Goal: Task Accomplishment & Management: Manage account settings

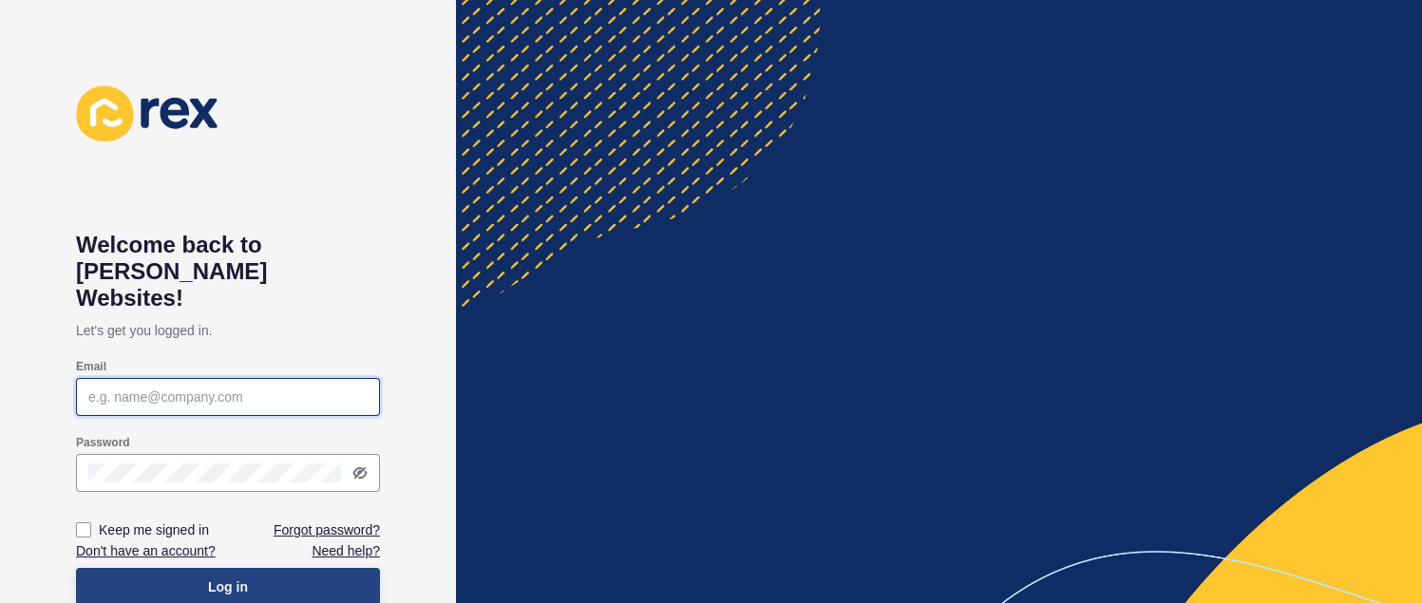
type input "[EMAIL_ADDRESS][DOMAIN_NAME]"
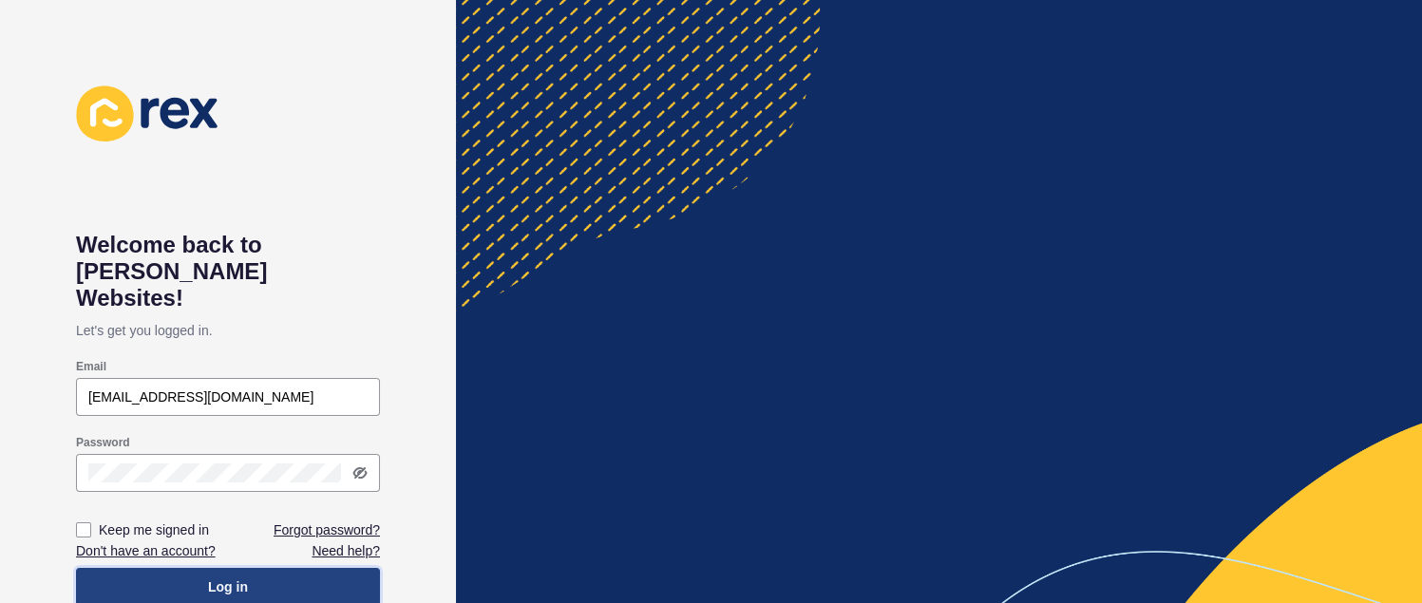
click at [228, 578] on span "Log in" at bounding box center [228, 587] width 40 height 19
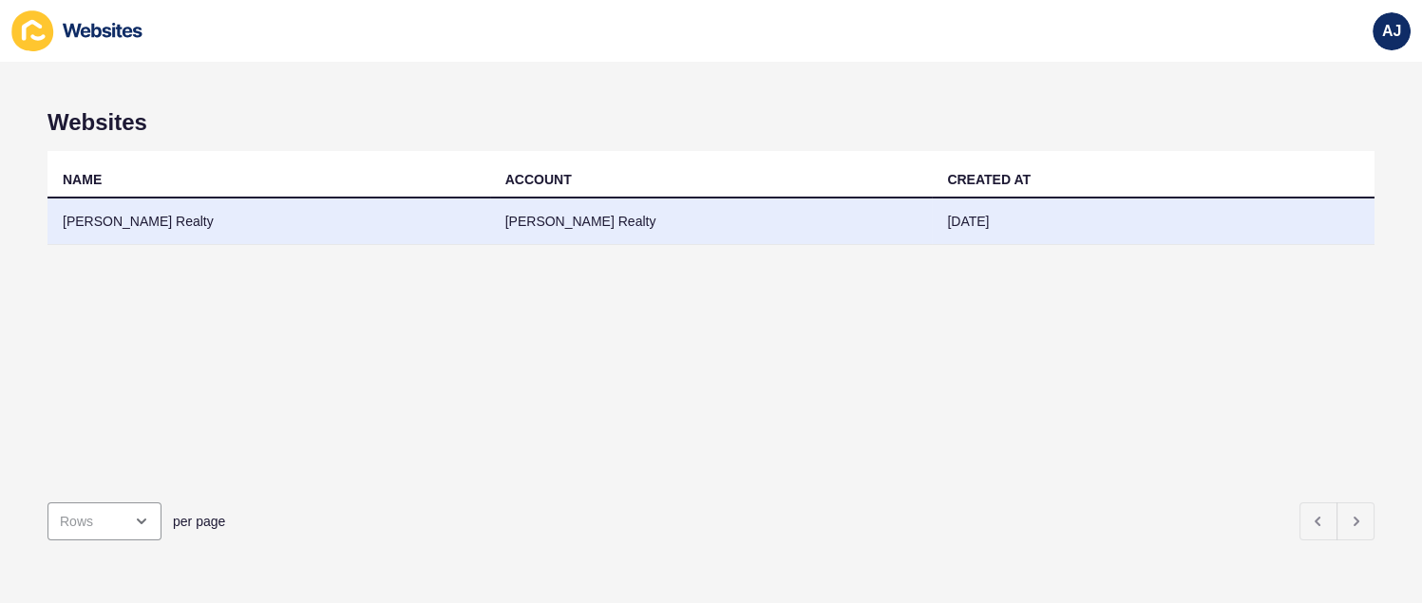
click at [143, 226] on td "[PERSON_NAME] Realty" at bounding box center [269, 222] width 443 height 47
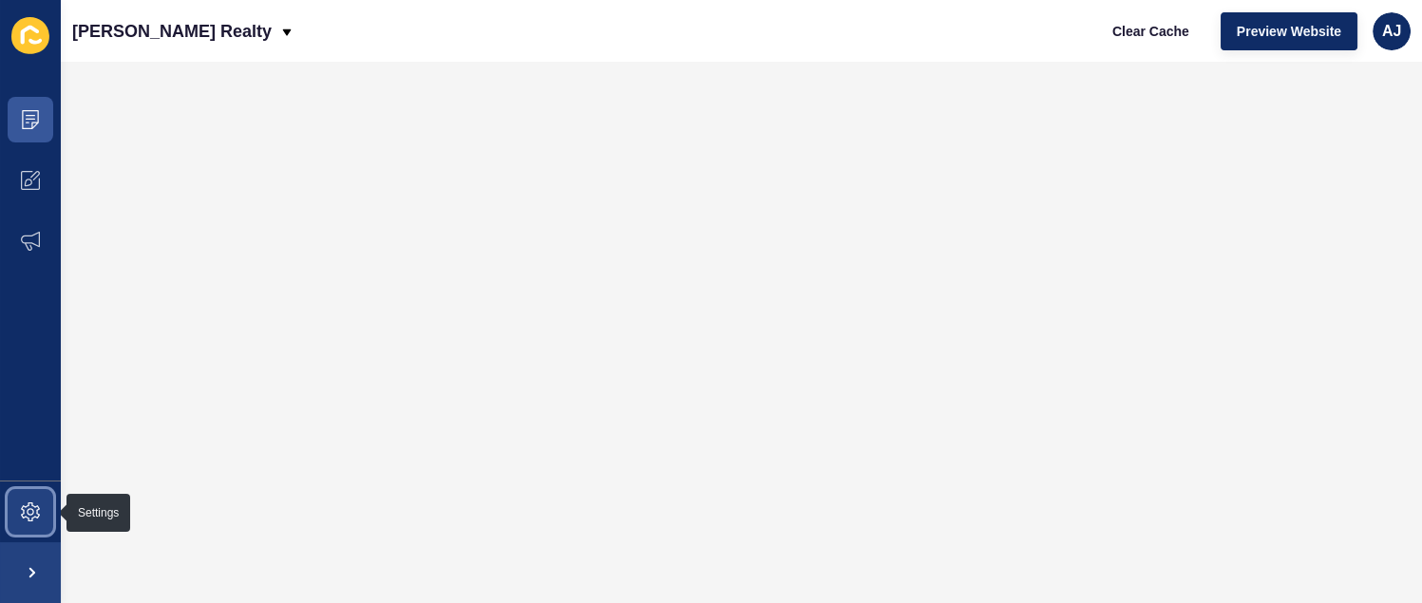
click at [28, 504] on icon at bounding box center [30, 512] width 19 height 19
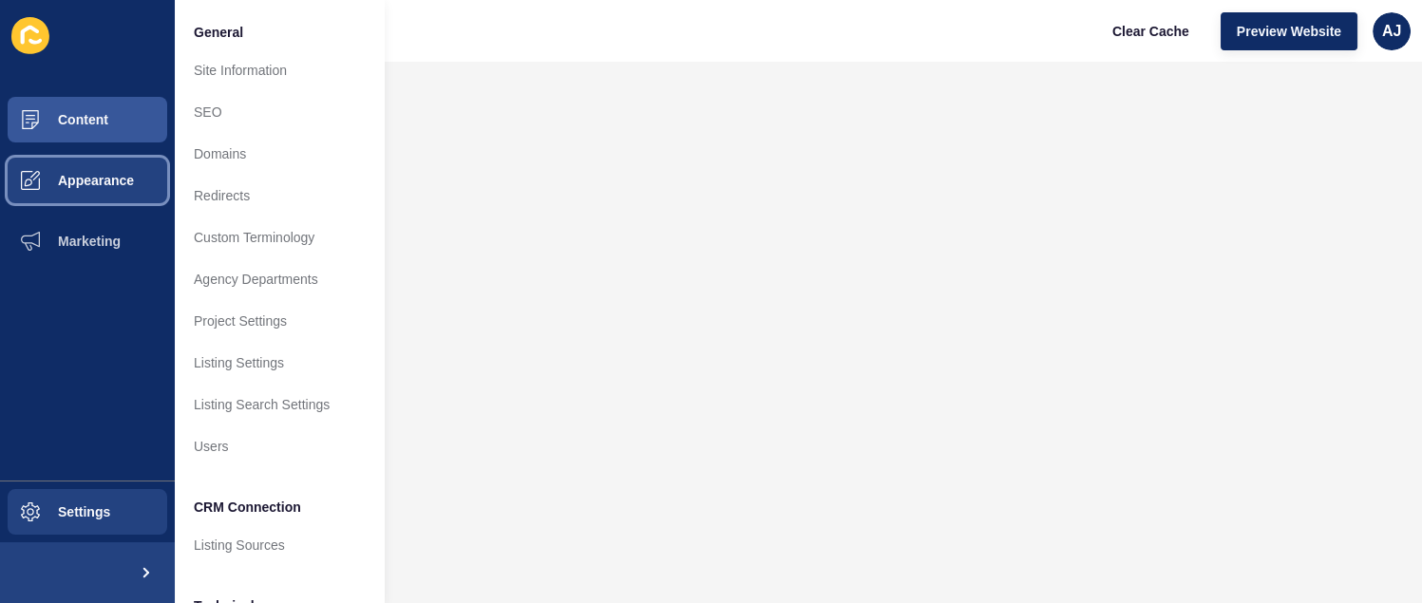
click at [117, 184] on span "Appearance" at bounding box center [65, 180] width 137 height 15
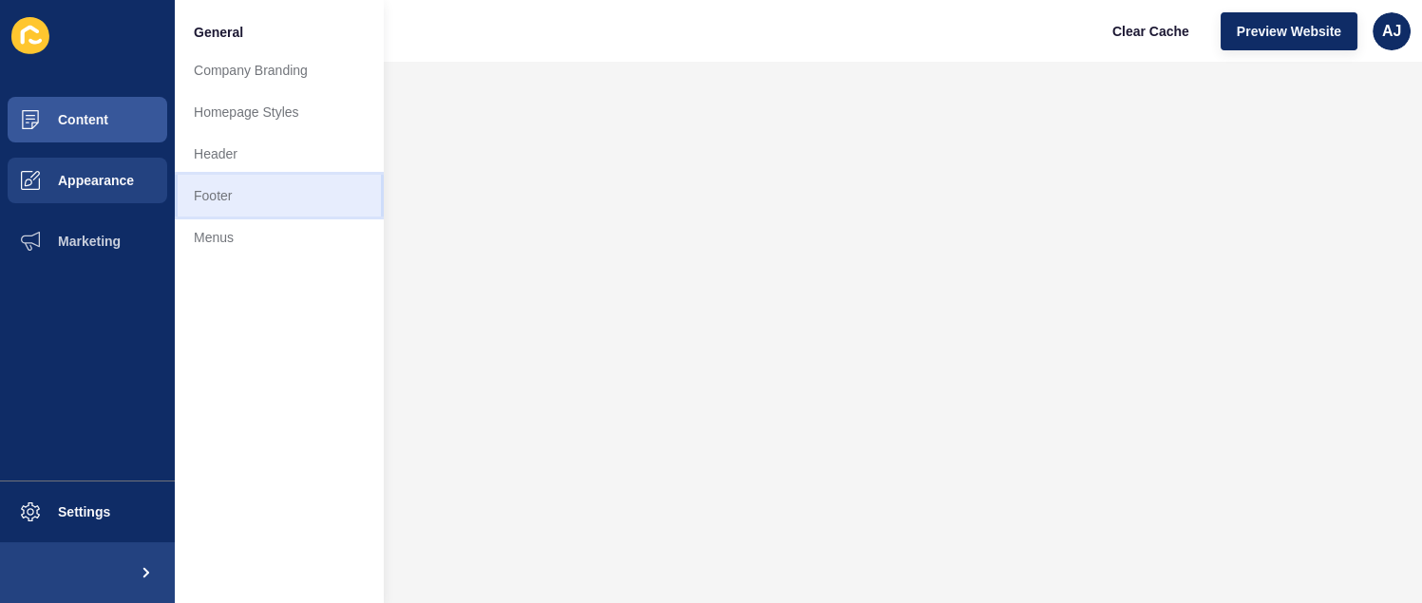
click at [203, 194] on link "Footer" at bounding box center [279, 196] width 209 height 42
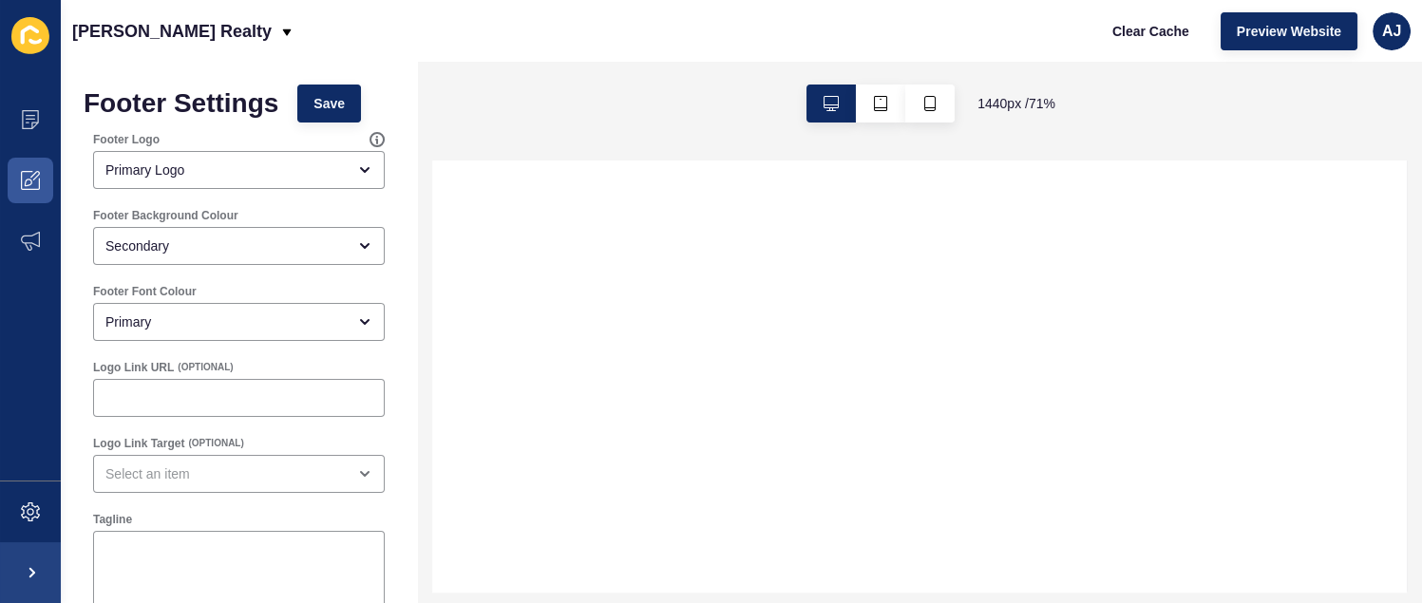
select select
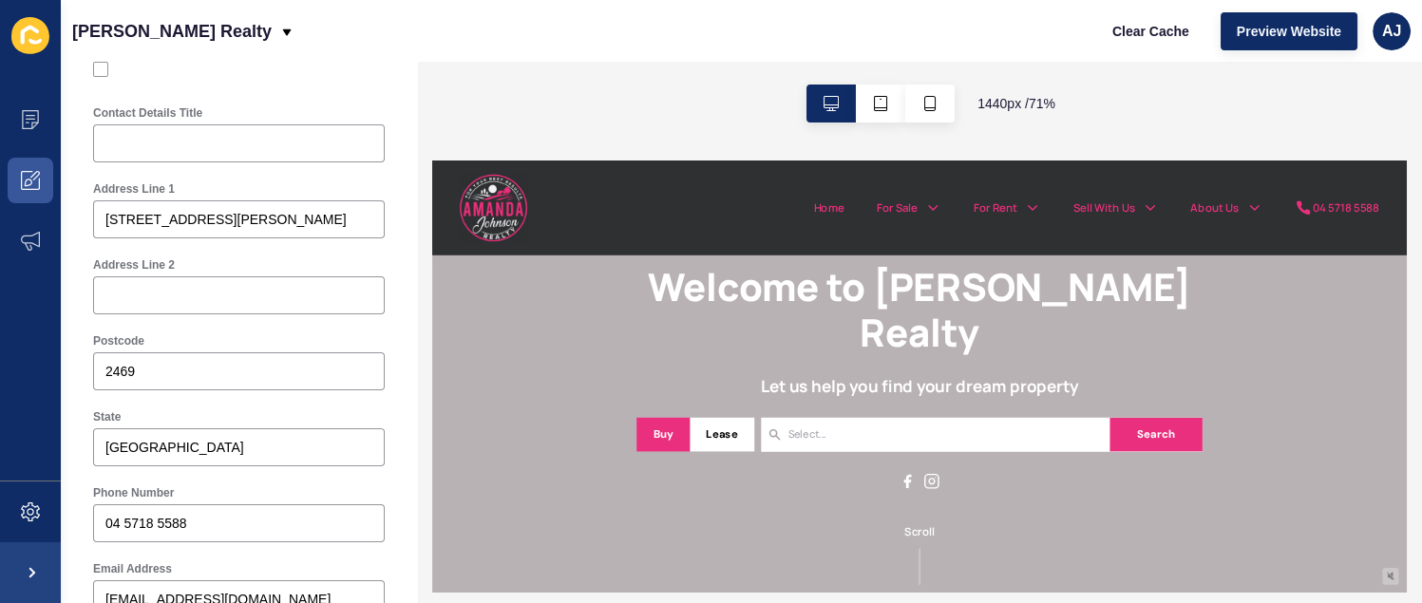
scroll to position [550, 0]
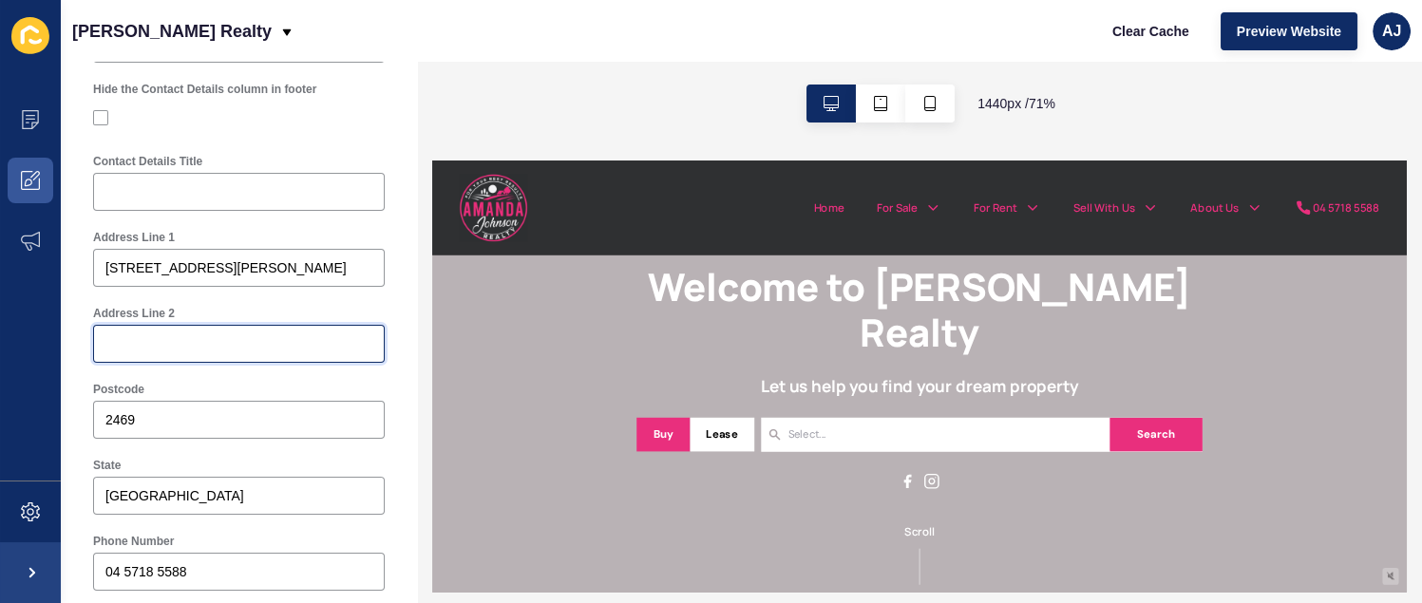
click at [224, 349] on input "Address Line 2" at bounding box center [238, 343] width 267 height 19
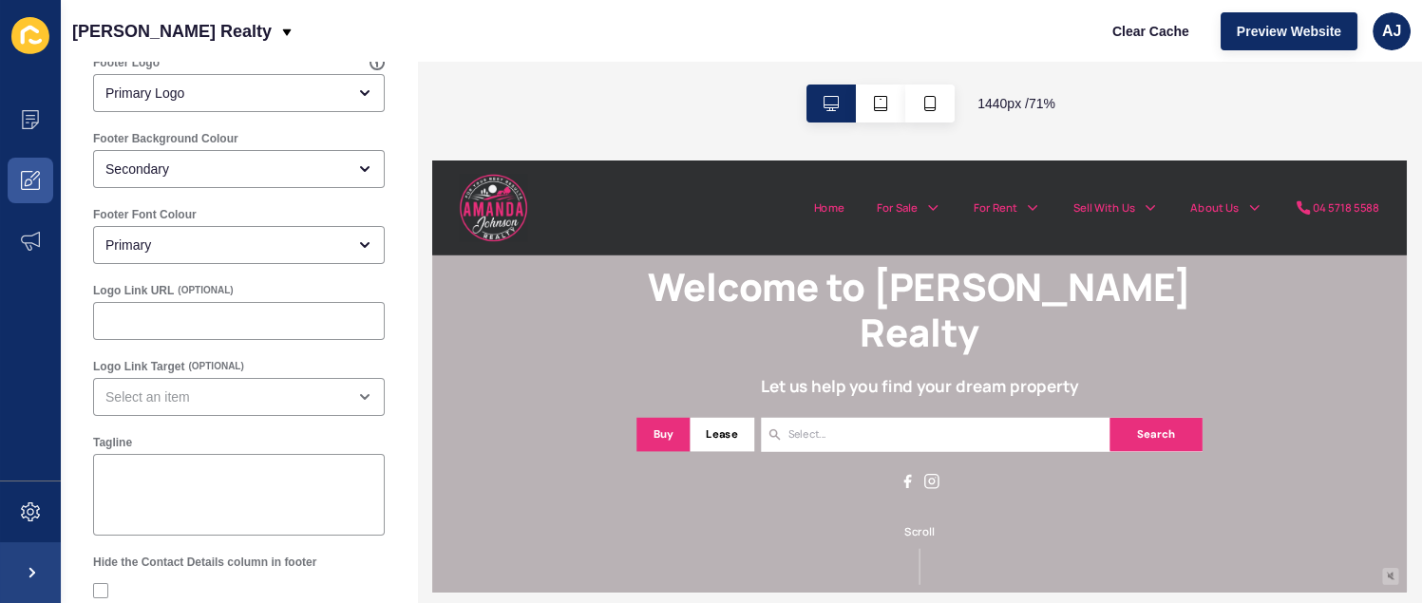
scroll to position [0, 0]
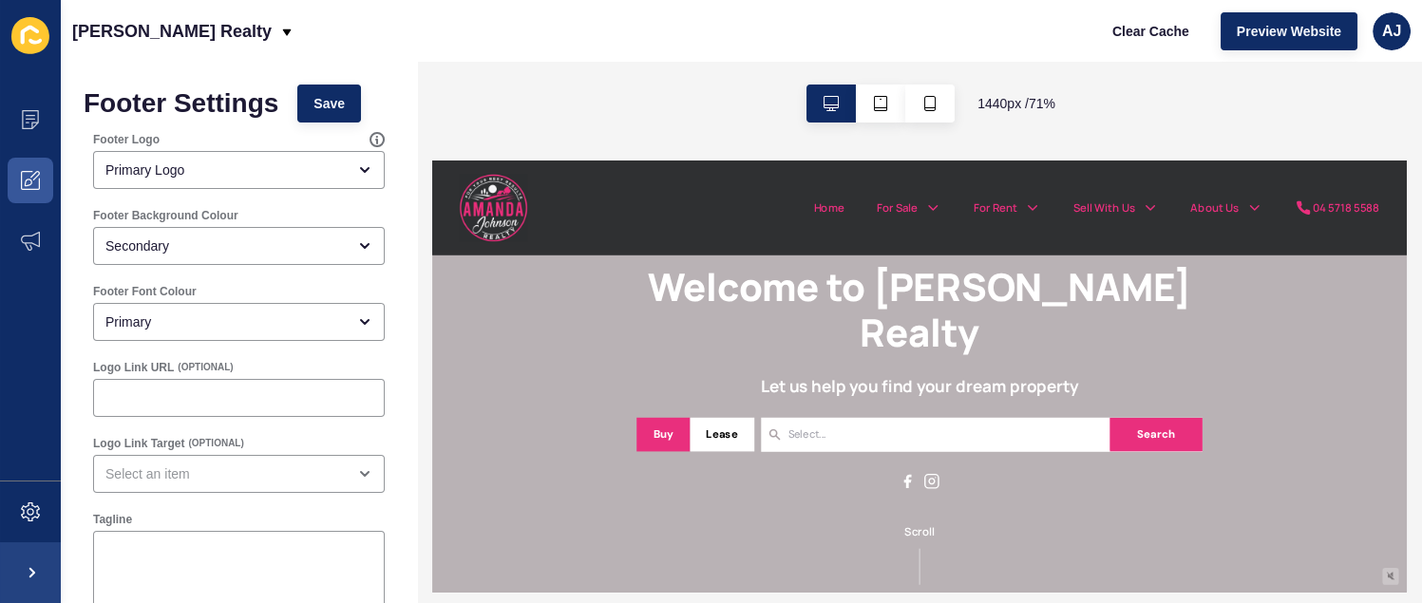
drag, startPoint x: 400, startPoint y: 527, endPoint x: 8, endPoint y: 0, distance: 657.3
type input "(mail only, not to public )"
click at [347, 100] on button "Save" at bounding box center [329, 104] width 64 height 38
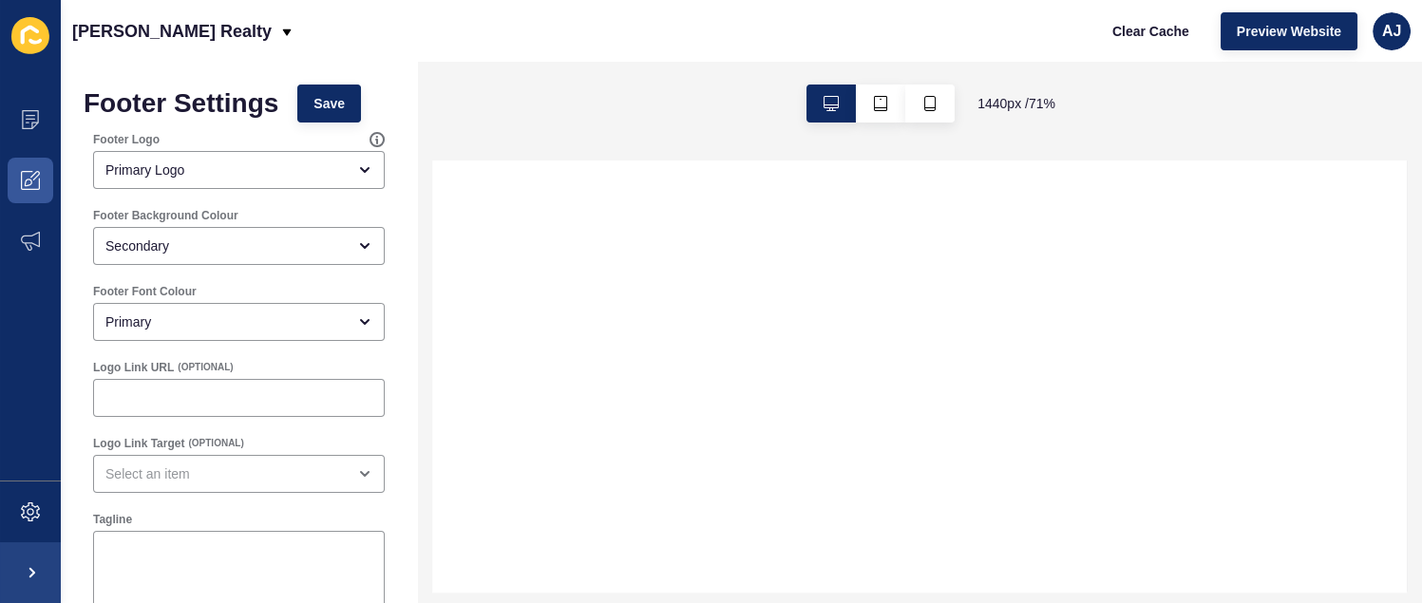
select select
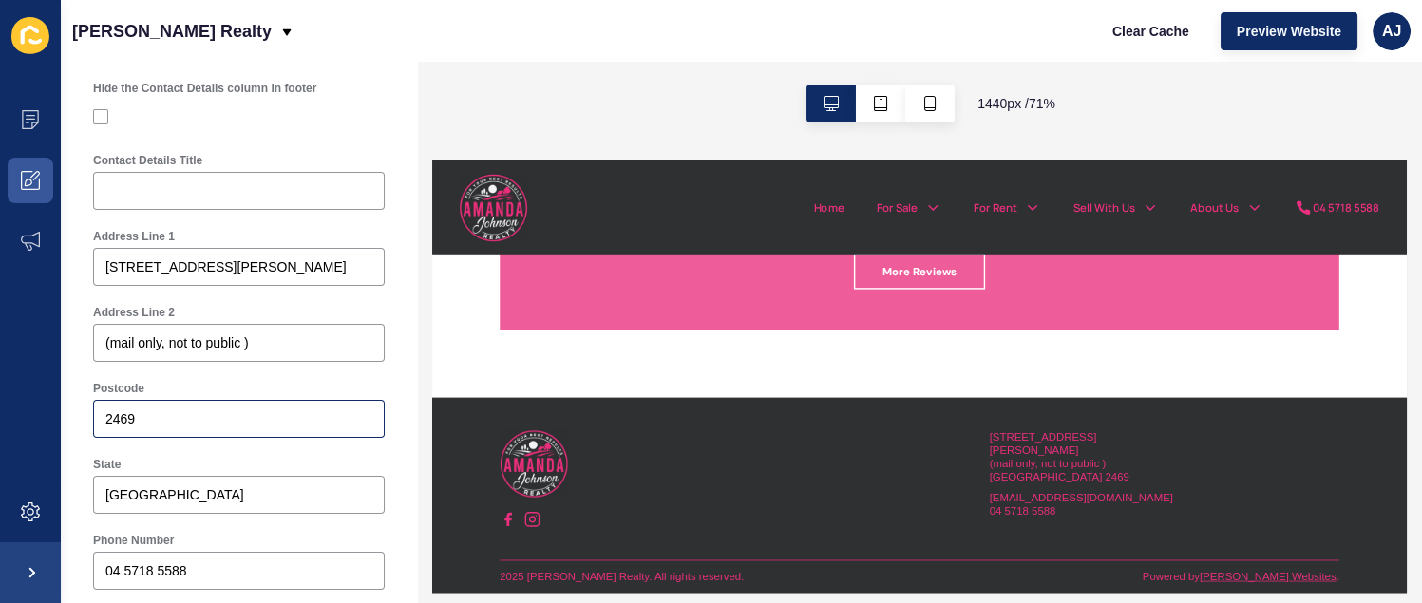
scroll to position [550, 0]
drag, startPoint x: 102, startPoint y: 340, endPoint x: 222, endPoint y: 340, distance: 120.7
click at [222, 340] on div "(mail only, not to public )" at bounding box center [239, 344] width 292 height 38
drag, startPoint x: 103, startPoint y: 343, endPoint x: 171, endPoint y: 341, distance: 68.4
click at [171, 341] on div "(mail only, not to public )" at bounding box center [239, 344] width 292 height 38
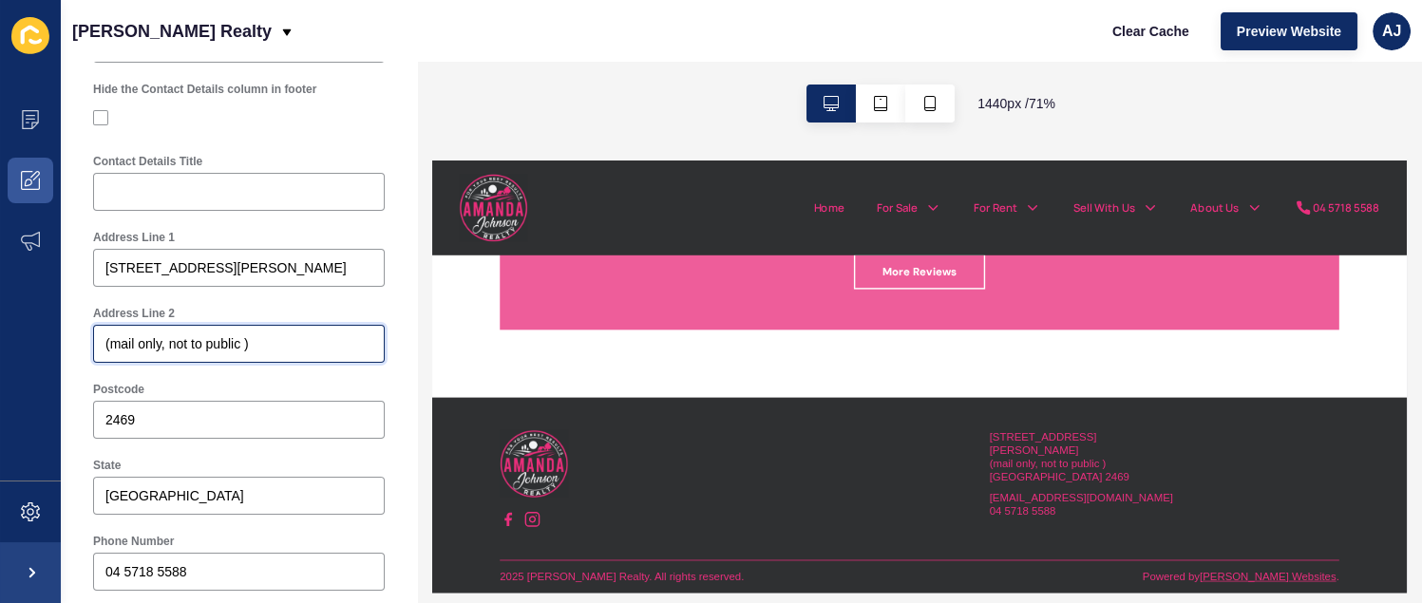
drag, startPoint x: 106, startPoint y: 345, endPoint x: 257, endPoint y: 343, distance: 151.1
click at [257, 343] on input "(mail only, not to public )" at bounding box center [238, 343] width 267 height 19
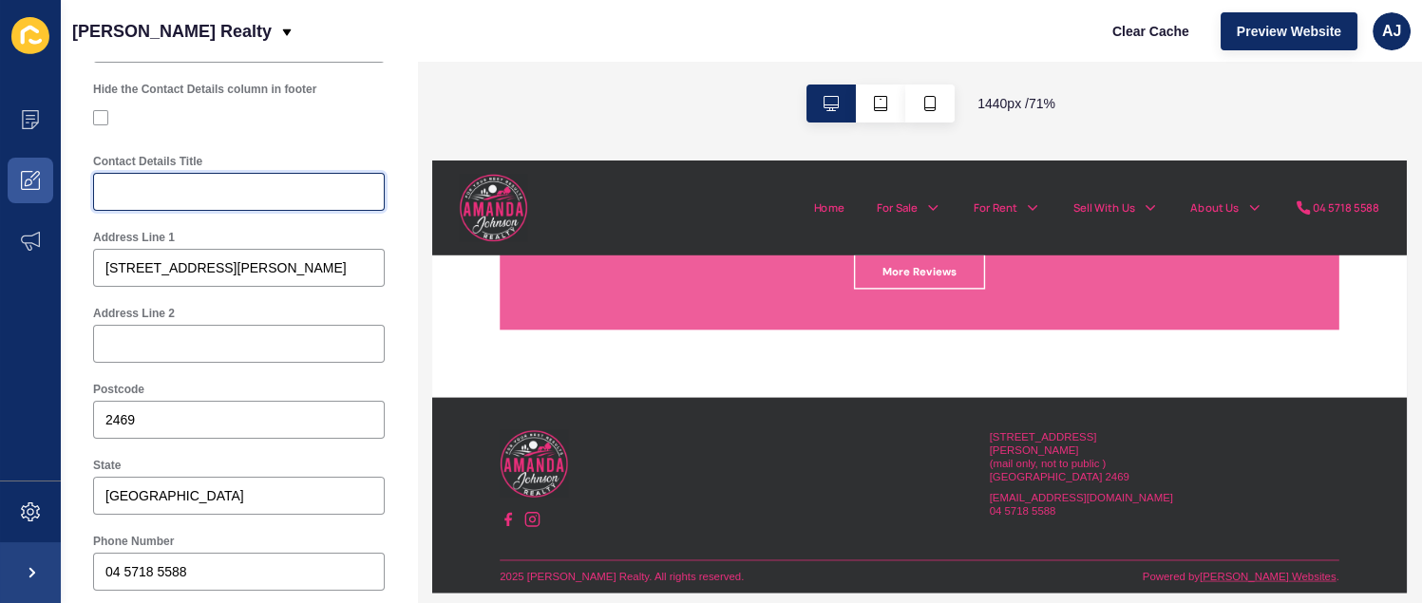
click at [153, 195] on input "Contact Details Title" at bounding box center [238, 191] width 267 height 19
paste input "(mail only, not to public )"
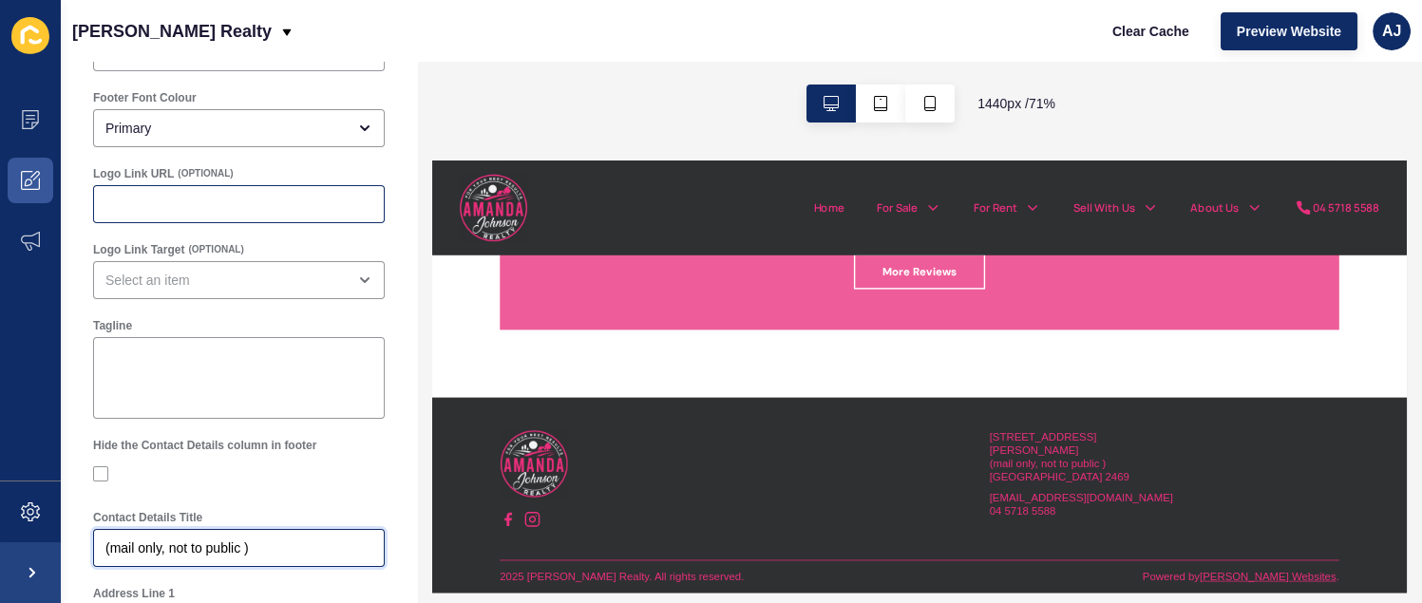
scroll to position [0, 0]
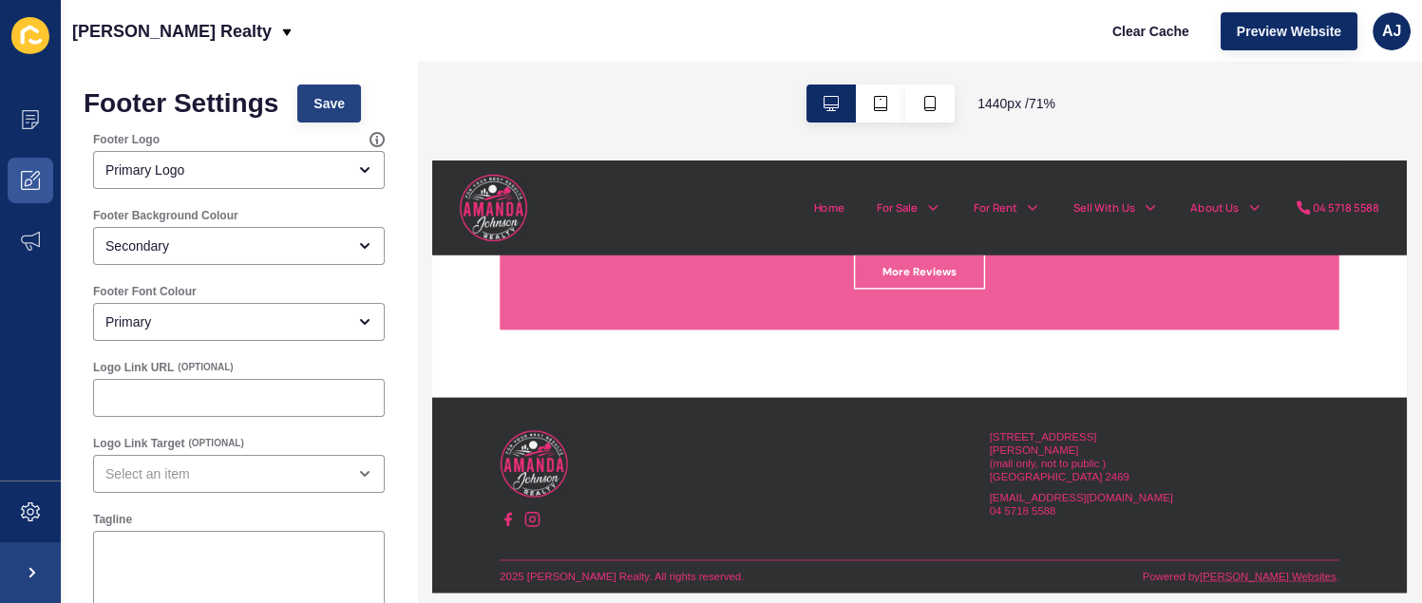
type input "(mail only, not to public )"
click at [337, 109] on span "Save" at bounding box center [329, 103] width 31 height 19
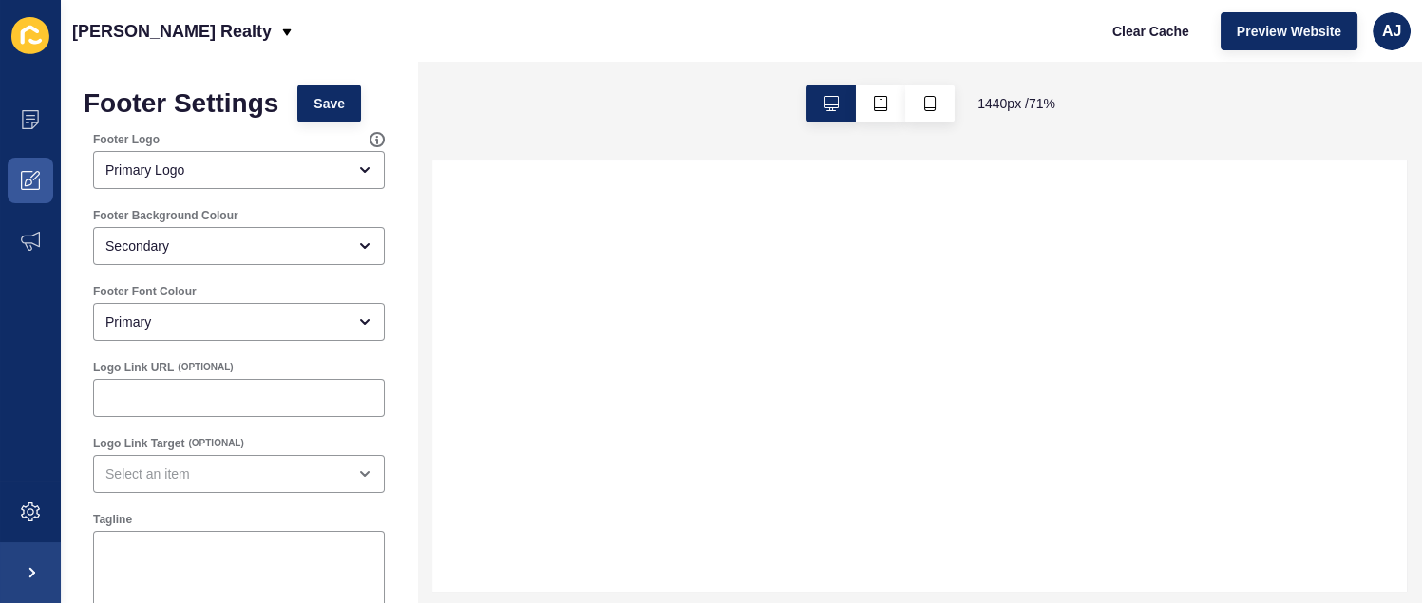
select select
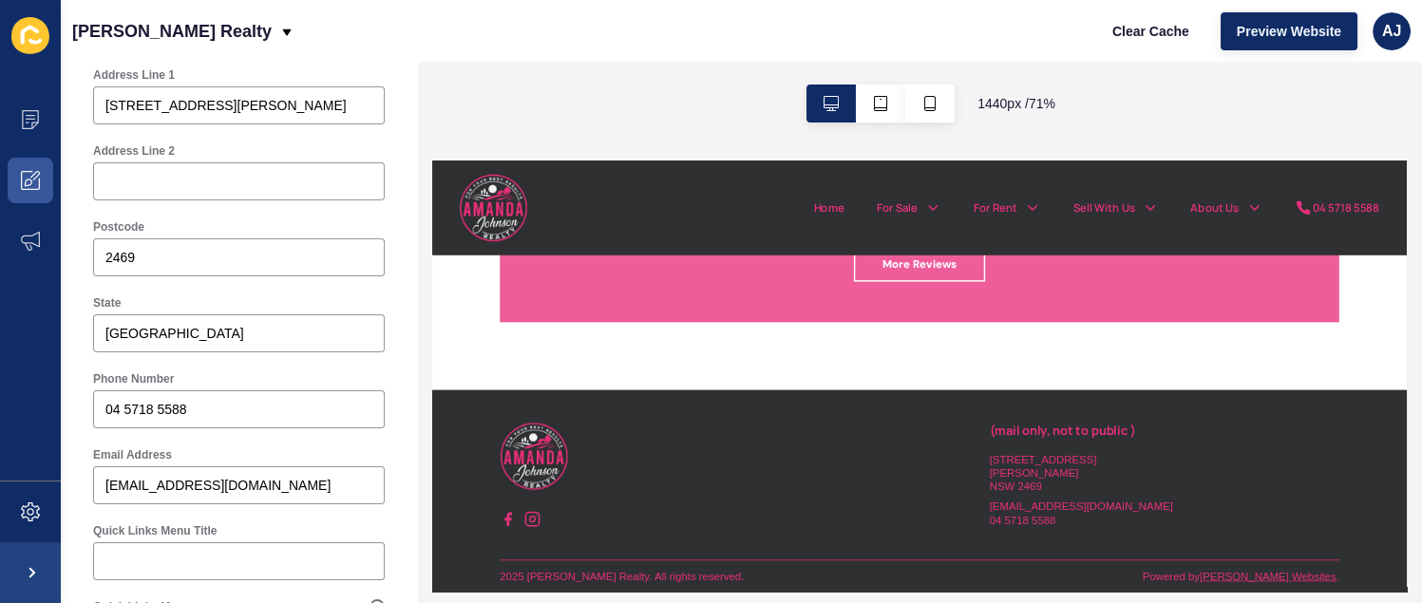
scroll to position [594, 0]
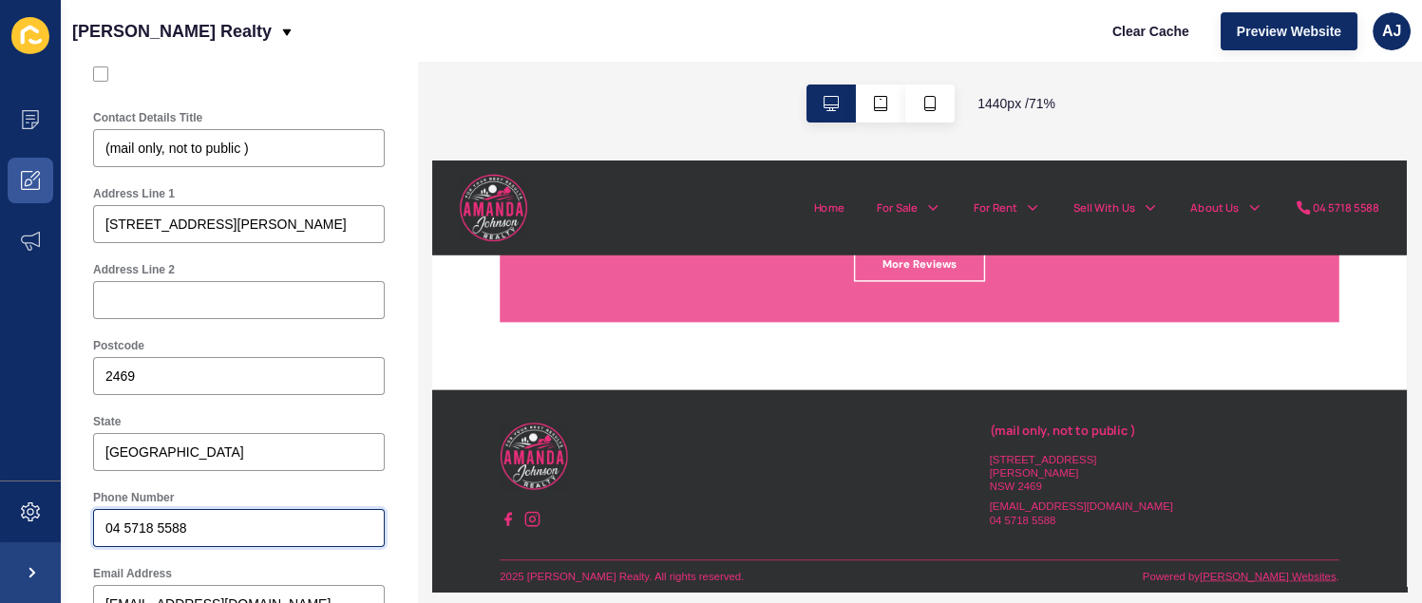
click at [192, 519] on input "04 5718 5588" at bounding box center [238, 528] width 267 height 19
drag, startPoint x: 101, startPoint y: 149, endPoint x: 218, endPoint y: 147, distance: 116.9
click at [218, 147] on div "(mail only, not to public )" at bounding box center [239, 148] width 292 height 38
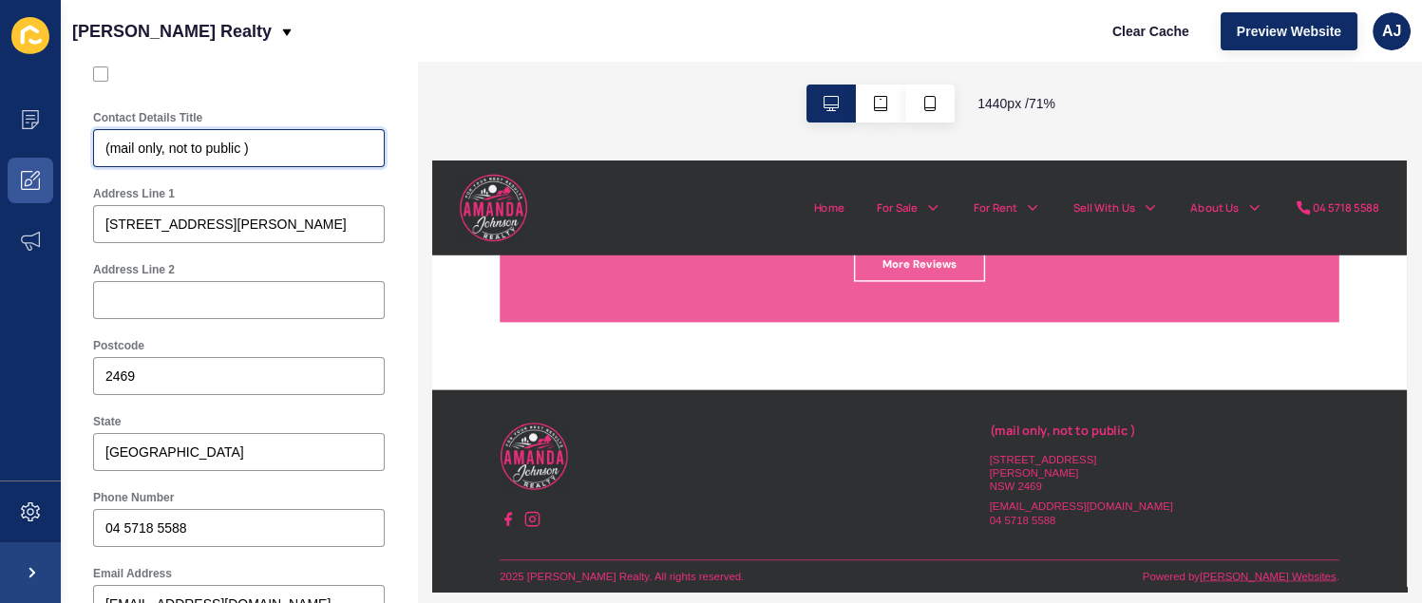
click at [130, 147] on input "(mail only, not to public )" at bounding box center [238, 148] width 267 height 19
drag, startPoint x: 105, startPoint y: 146, endPoint x: 256, endPoint y: 146, distance: 150.1
click at [256, 146] on input "(mail only, not to public )" at bounding box center [238, 148] width 267 height 19
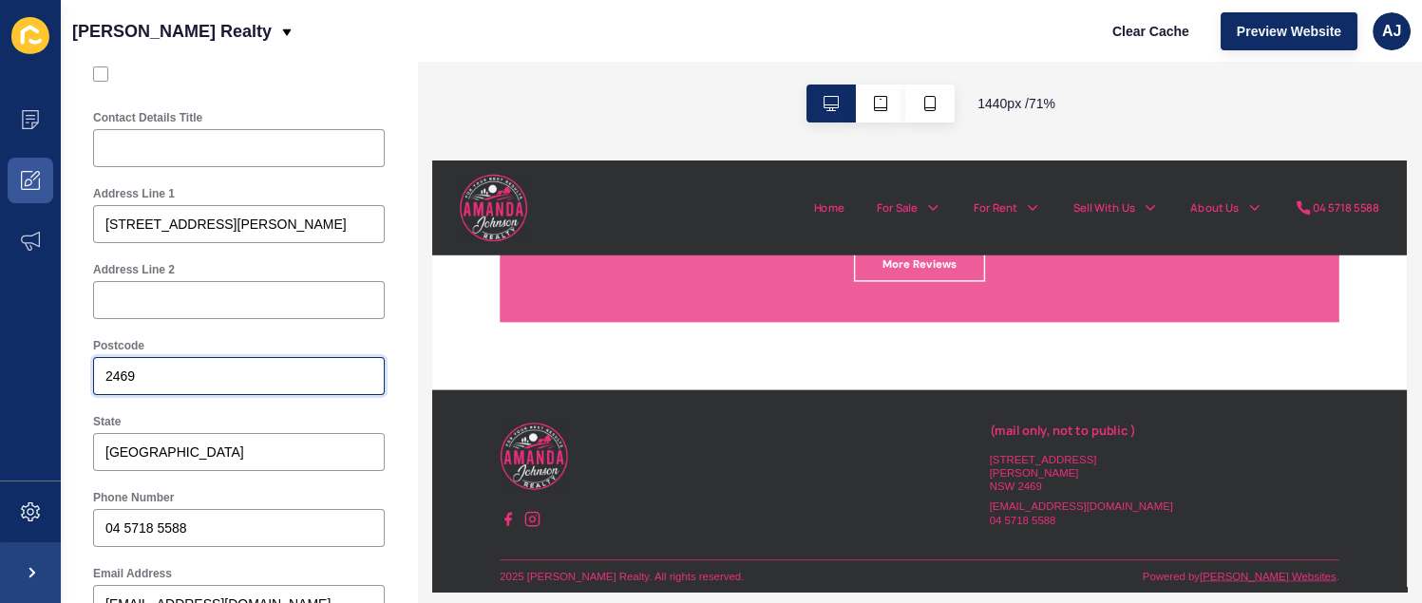
click at [207, 377] on input "2469" at bounding box center [238, 376] width 267 height 19
paste input "(mail only, not to public )"
click at [139, 375] on input "2469 (mail only, not to public )" at bounding box center [238, 376] width 267 height 19
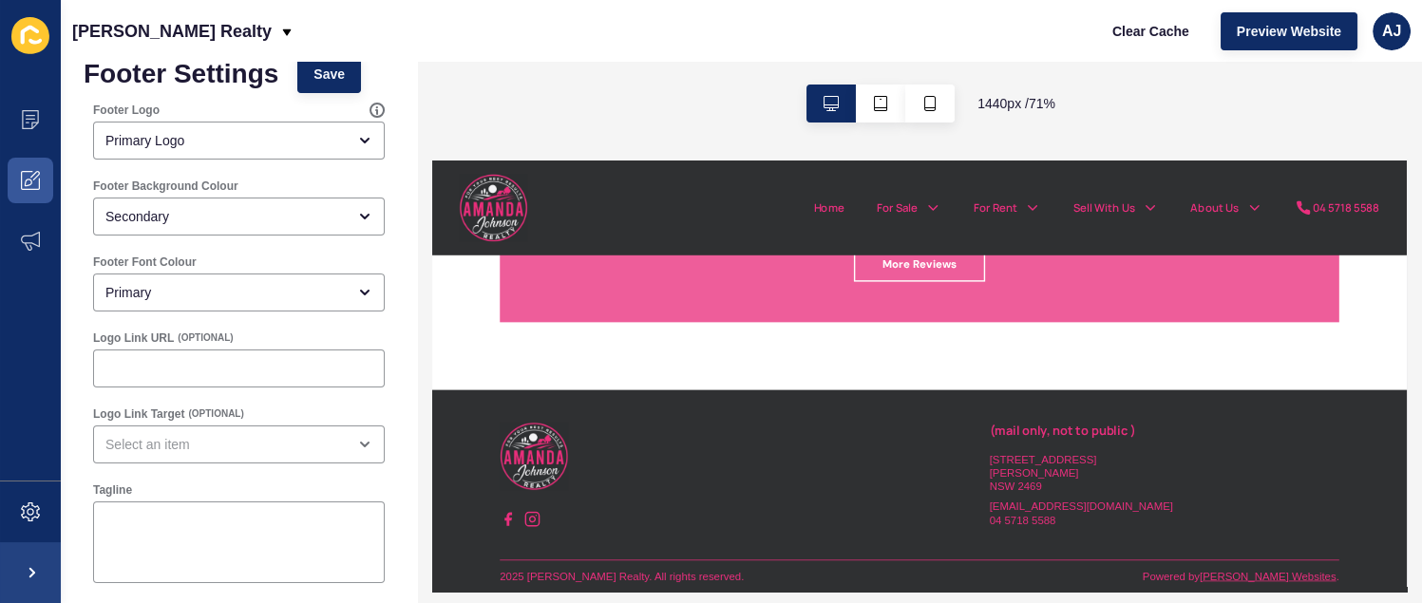
scroll to position [0, 0]
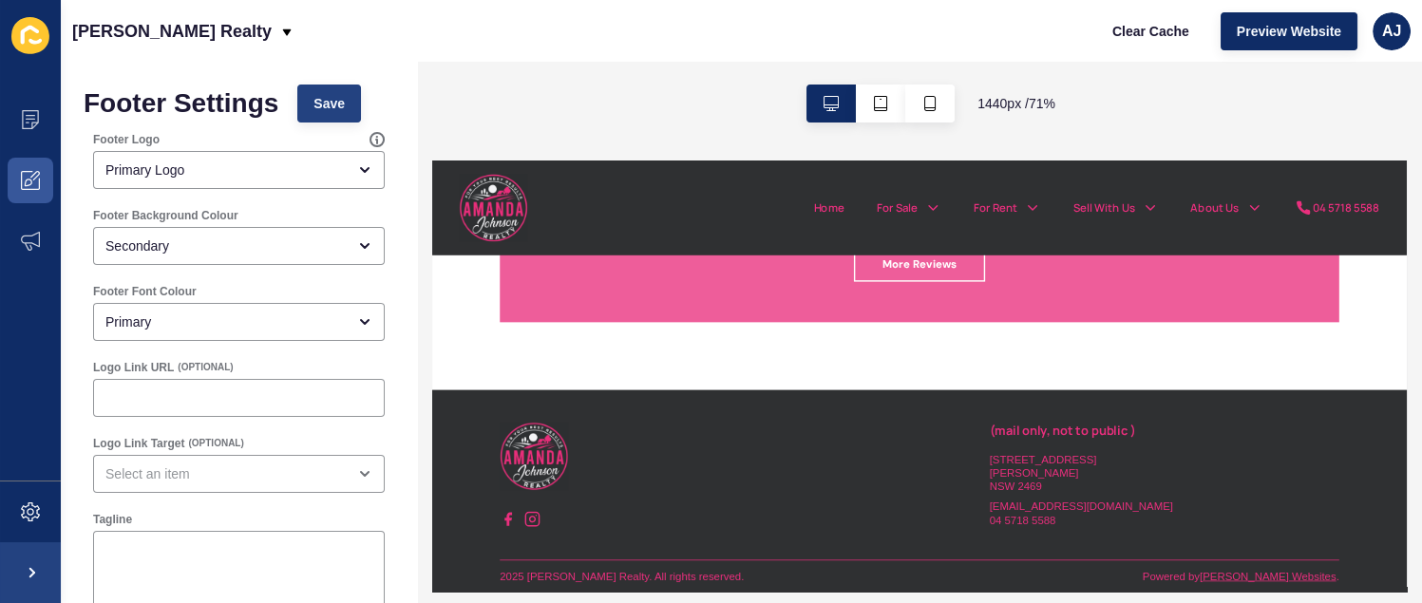
type input "2469 (mail only, not to public )"
click at [314, 97] on span "Save" at bounding box center [329, 103] width 31 height 19
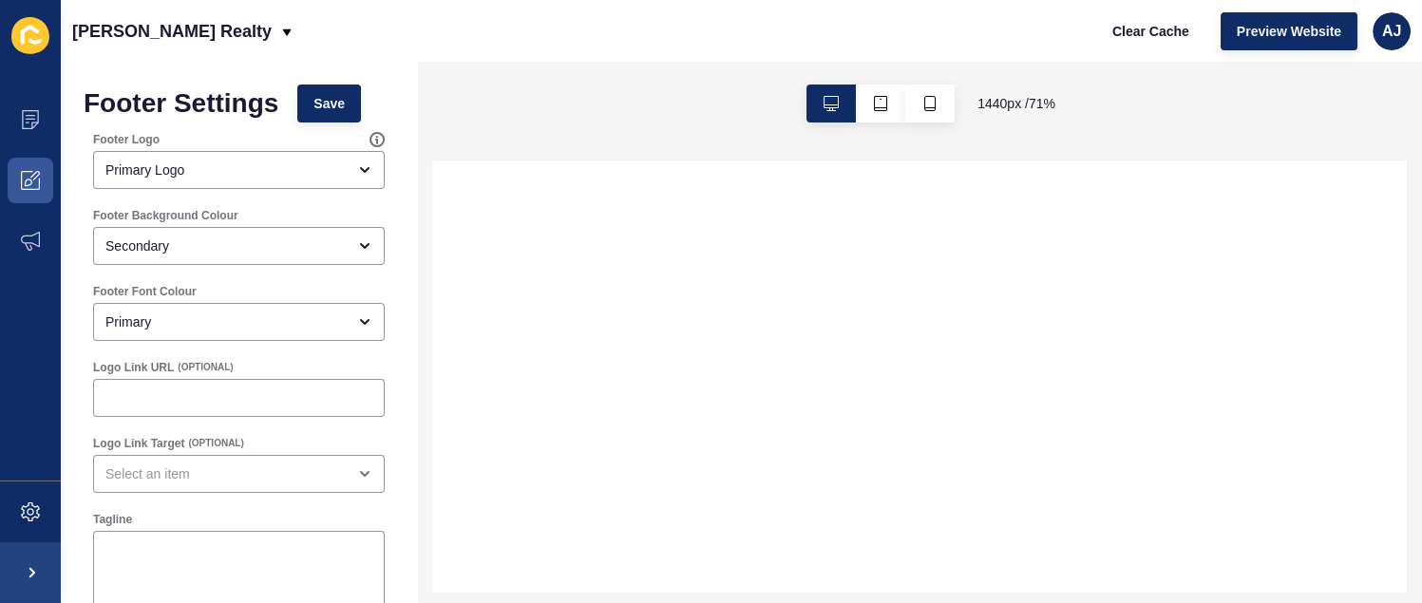
select select
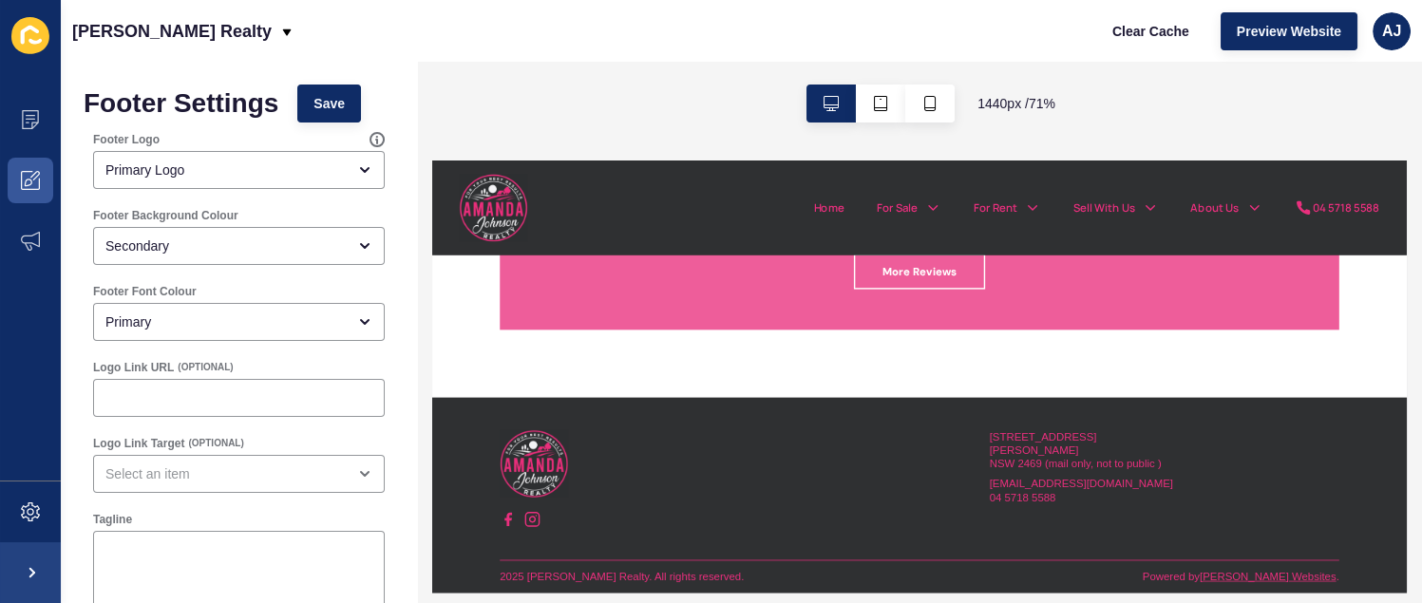
scroll to position [3187, 0]
